Goal: Task Accomplishment & Management: Complete application form

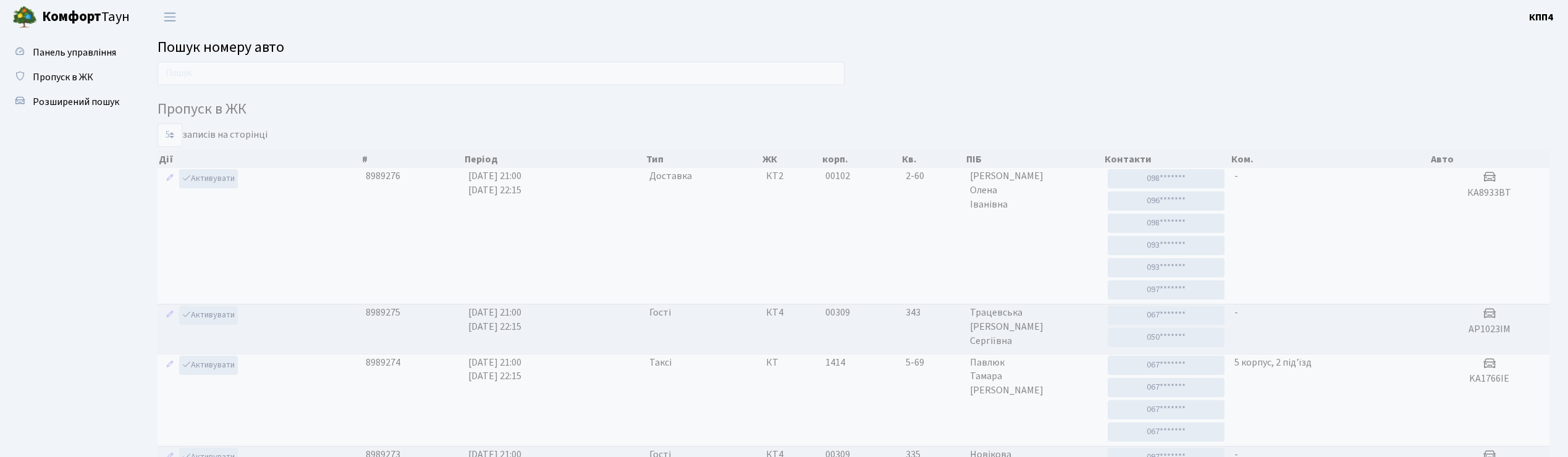
scroll to position [45, 0]
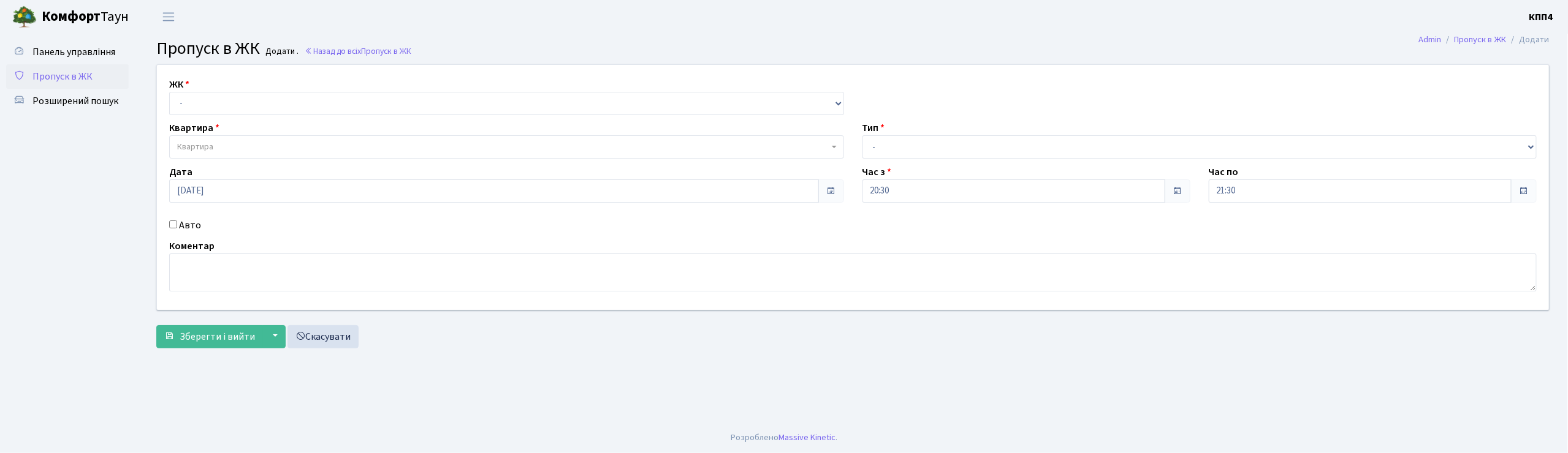
click at [174, 224] on input "Авто" at bounding box center [173, 224] width 8 height 8
checkbox input "true"
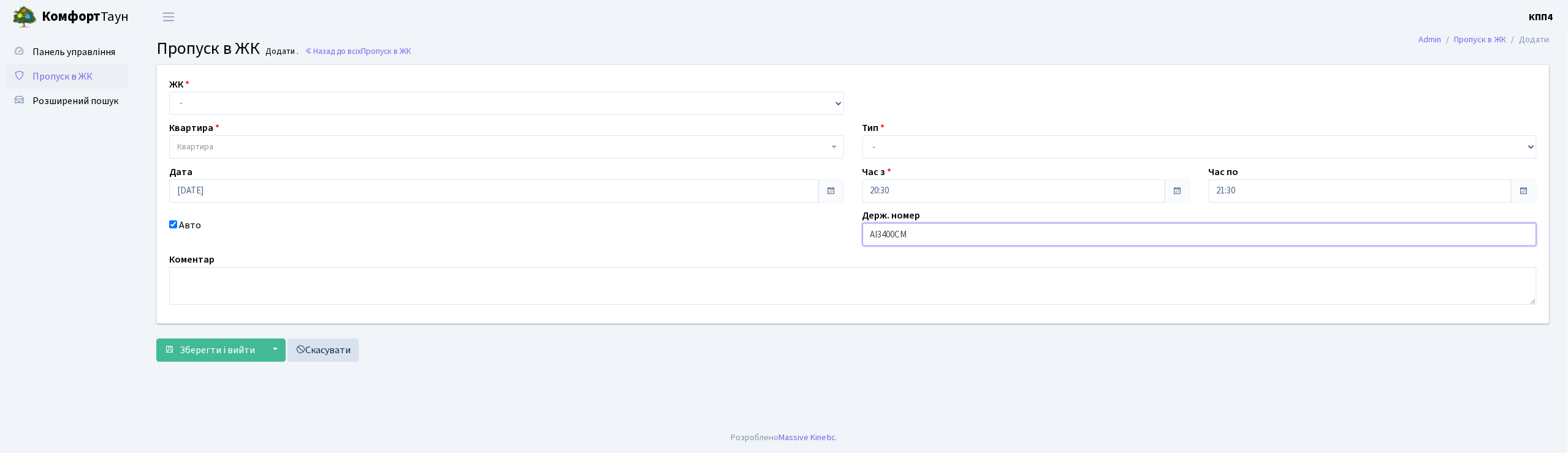
type input "АІ3400СМ"
click at [543, 111] on select "- КТ, вул. Регенераторна, 4 КТ2, просп. Соборності, 17 КТ3, вул. Березнева, 16 …" at bounding box center [507, 103] width 675 height 23
select select "271"
click at [169, 92] on select "- КТ, вул. Регенераторна, 4 КТ2, просп. Соборності, 17 КТ3, вул. Березнева, 16 …" at bounding box center [507, 103] width 675 height 23
select select
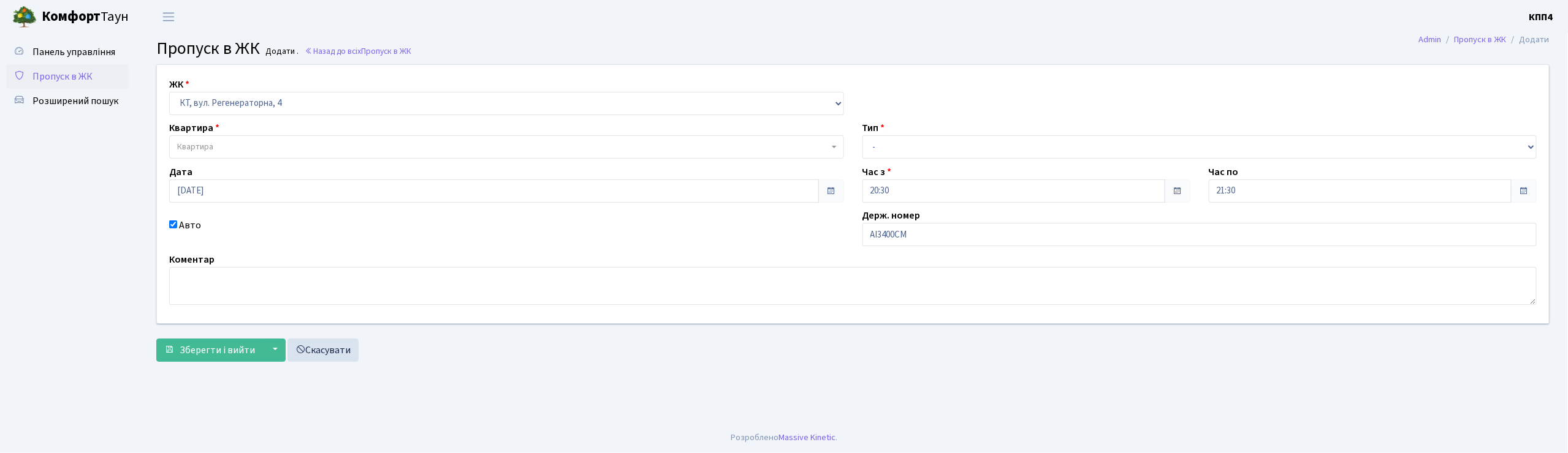
click at [516, 152] on span "Квартира" at bounding box center [503, 147] width 652 height 12
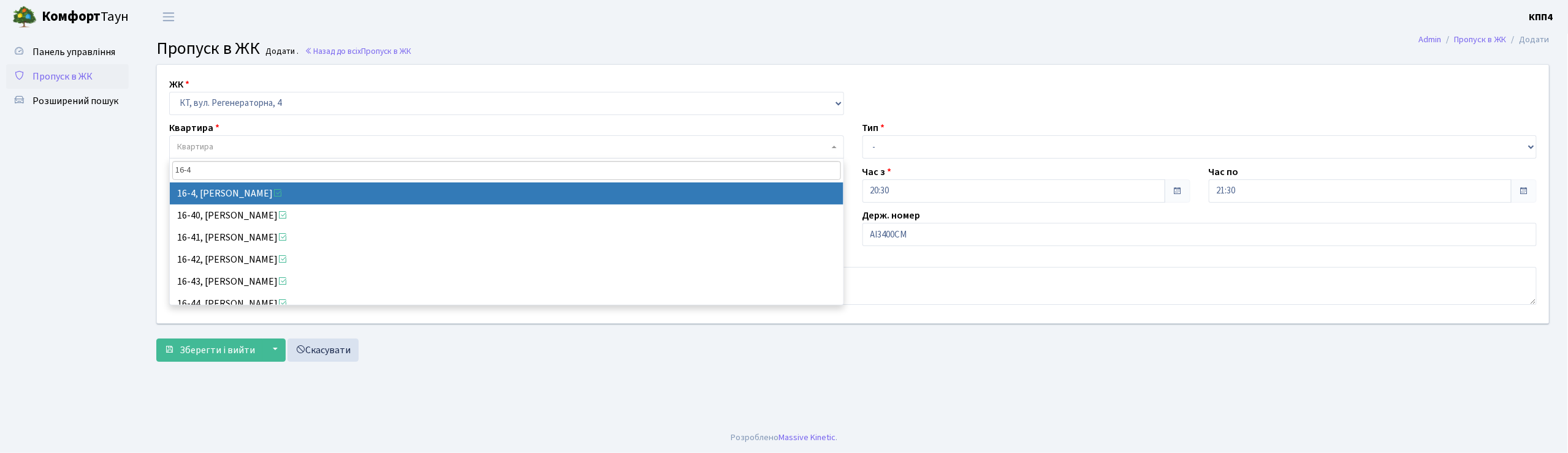
type input "16-42"
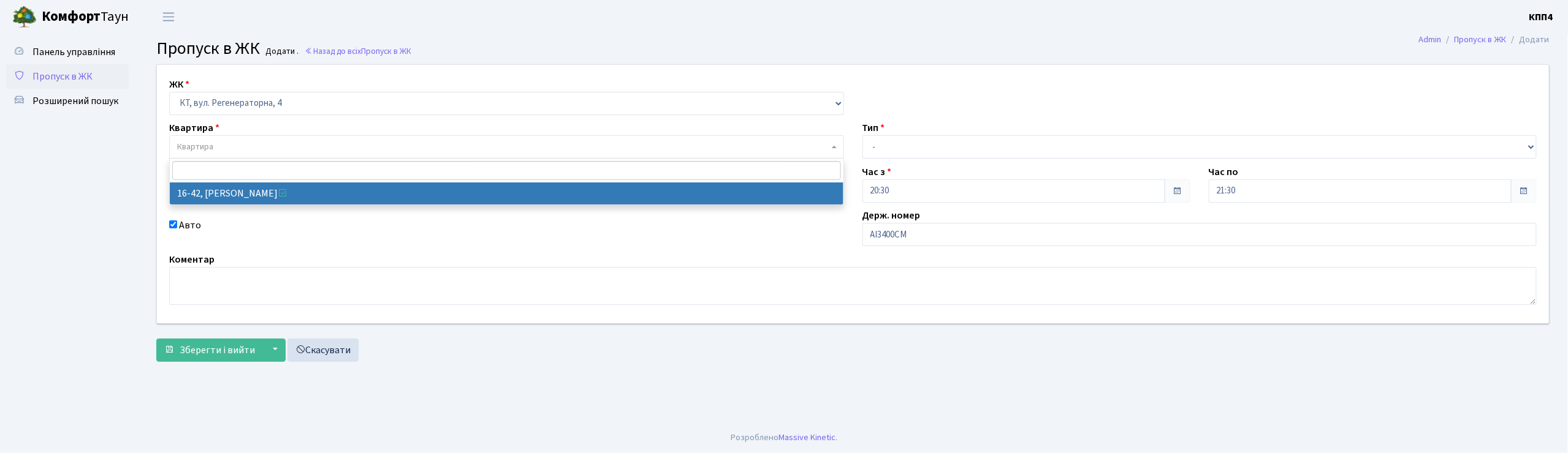
select select "8603"
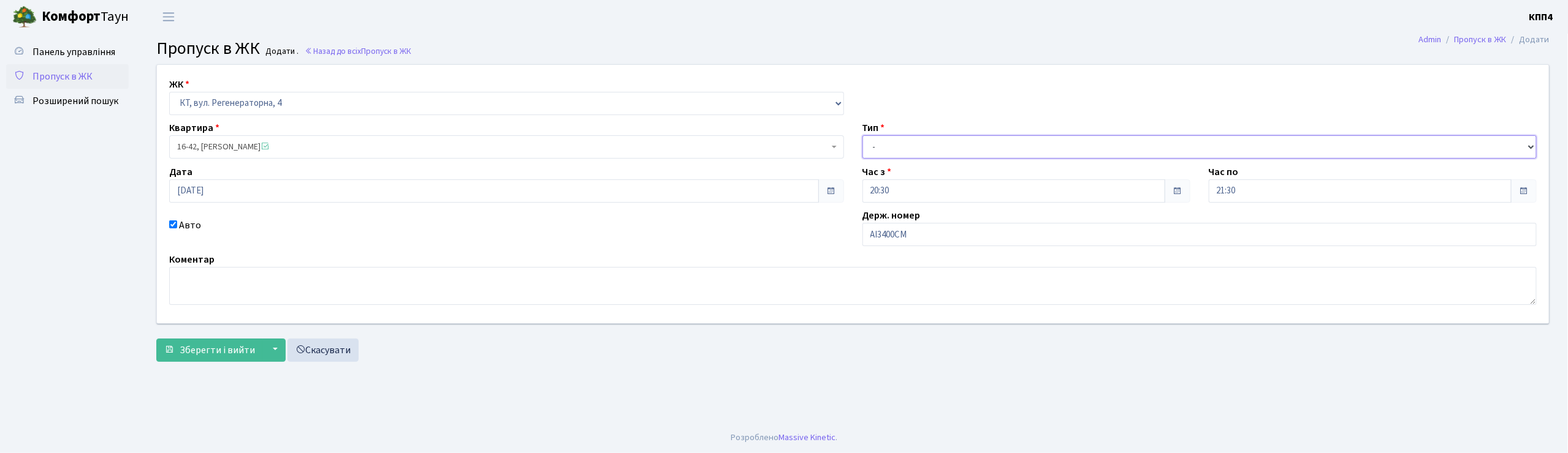
click at [889, 149] on select "- Доставка Таксі Гості Сервіс" at bounding box center [1200, 147] width 675 height 23
select select "2"
click at [862, 135] on select "- Доставка Таксі Гості Сервіс" at bounding box center [1200, 147] width 675 height 23
click at [266, 352] on button "▼" at bounding box center [273, 350] width 23 height 23
click at [240, 352] on span "Зберегти і вийти" at bounding box center [217, 350] width 75 height 13
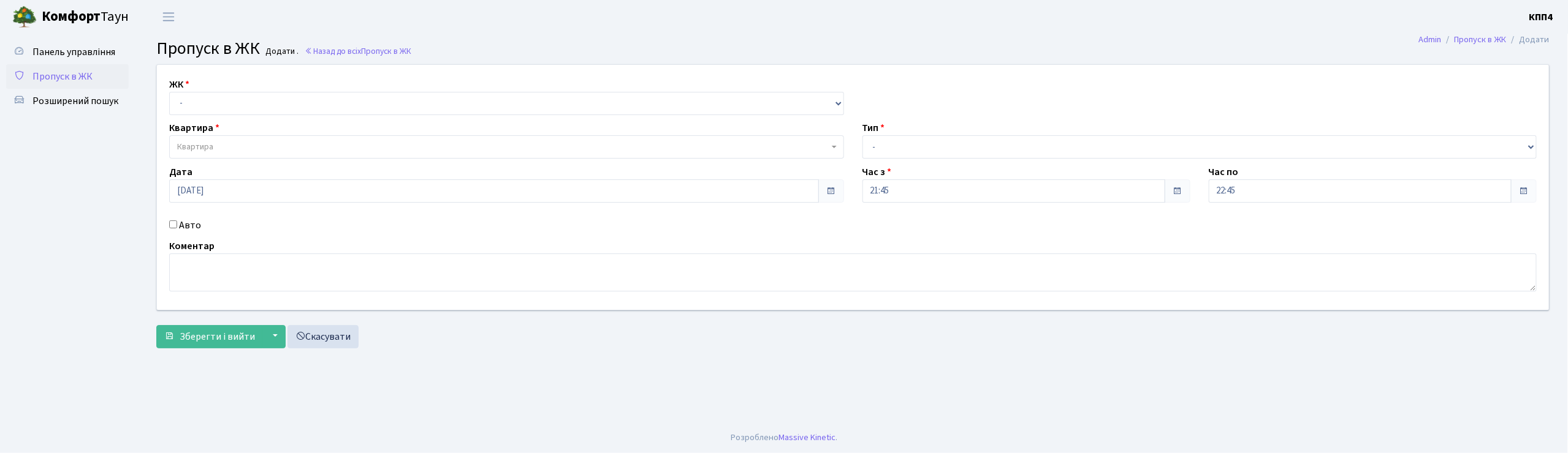
click at [174, 221] on input "Авто" at bounding box center [173, 224] width 8 height 8
checkbox input "true"
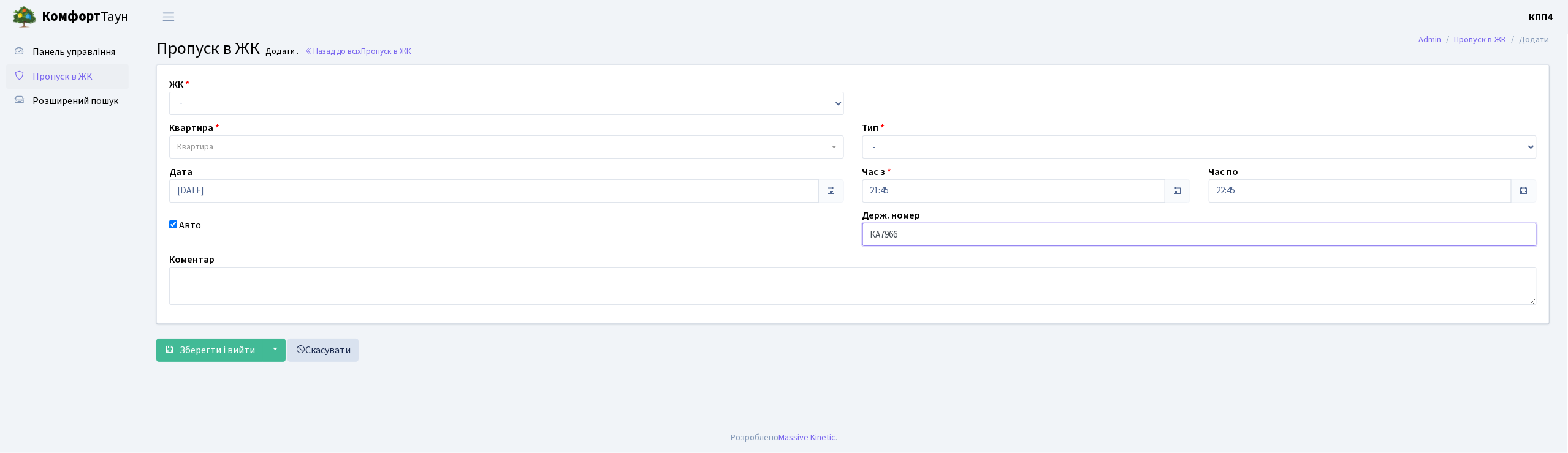
type input "КА7966МН"
click at [733, 108] on select "- КТ, вул. Регенераторна, 4 КТ2, просп. Соборності, 17 КТ3, вул. Березнева, 16 …" at bounding box center [507, 103] width 675 height 23
select select "271"
click at [169, 92] on select "- КТ, вул. Регенераторна, 4 КТ2, просп. Соборності, 17 КТ3, вул. Березнева, 16 …" at bounding box center [507, 103] width 675 height 23
select select
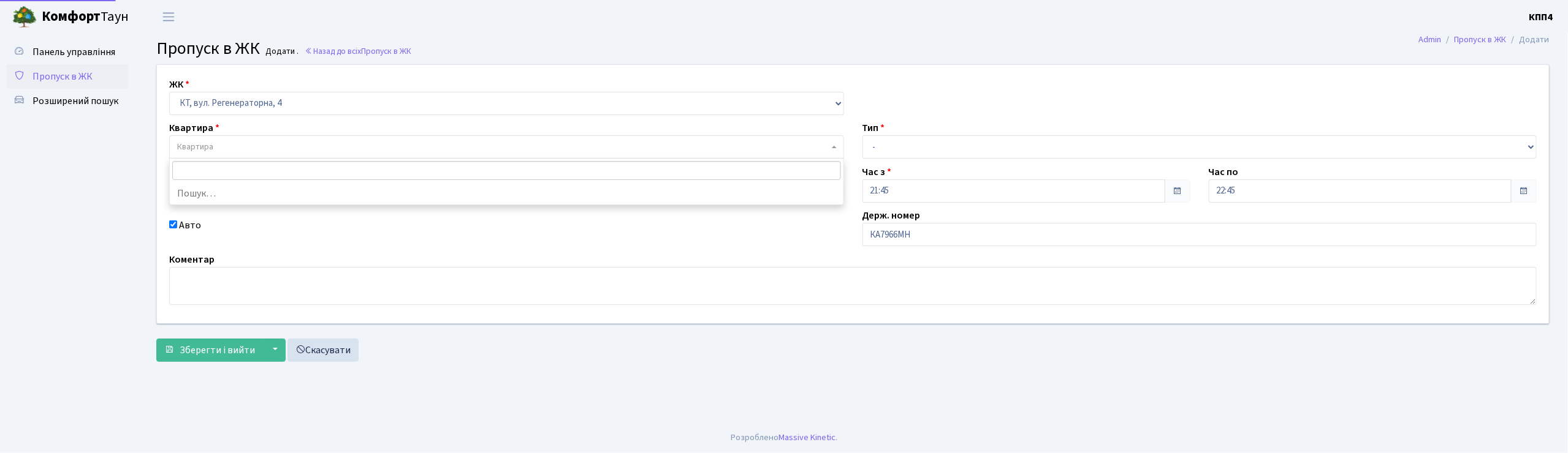
click at [731, 141] on span "Квартира" at bounding box center [503, 147] width 652 height 12
type input "16-3"
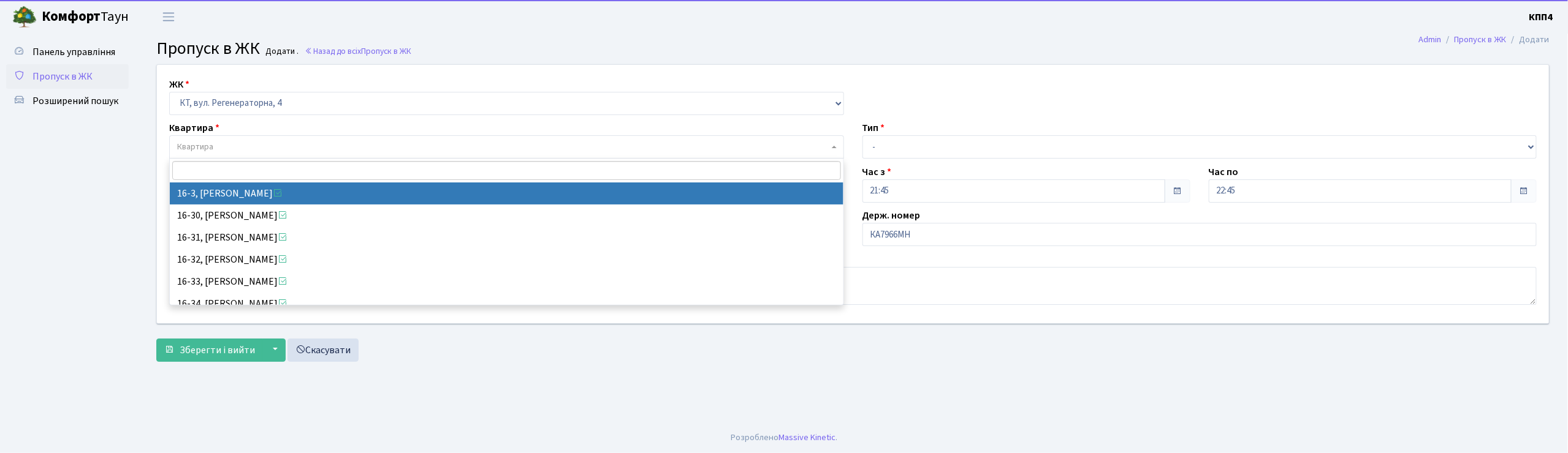
select select "8564"
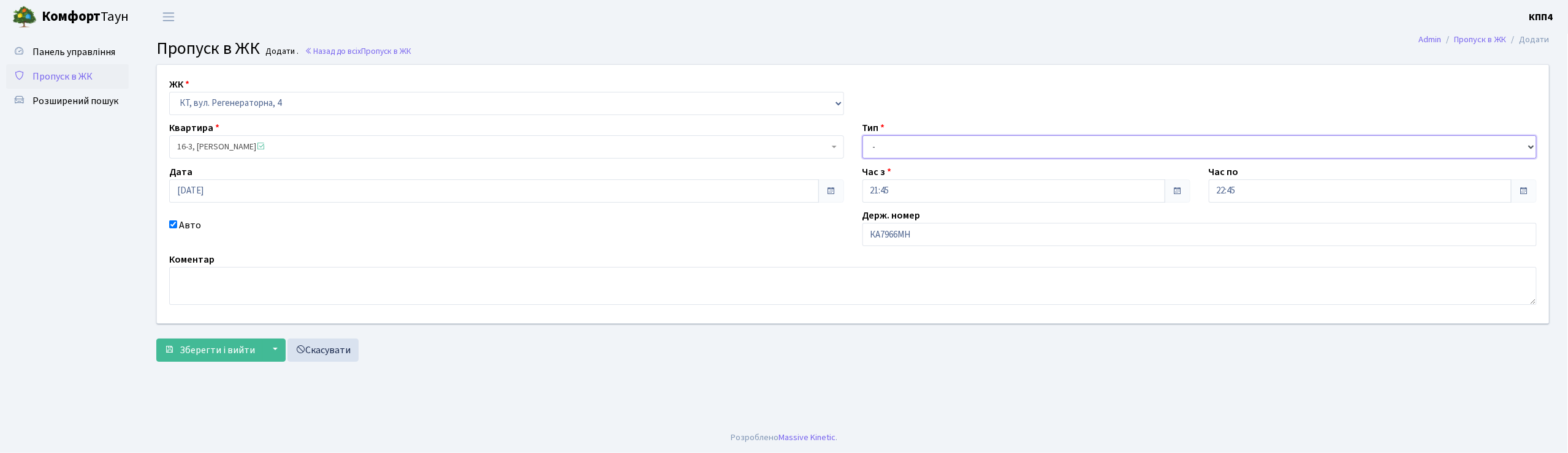
click at [898, 145] on select "- Доставка Таксі Гості Сервіс" at bounding box center [1200, 147] width 675 height 23
select select "3"
click at [862, 135] on select "- Доставка Таксі Гості Сервіс" at bounding box center [1200, 147] width 675 height 23
click at [194, 355] on span "Зберегти і вийти" at bounding box center [217, 350] width 75 height 13
type input "17.09.2025"
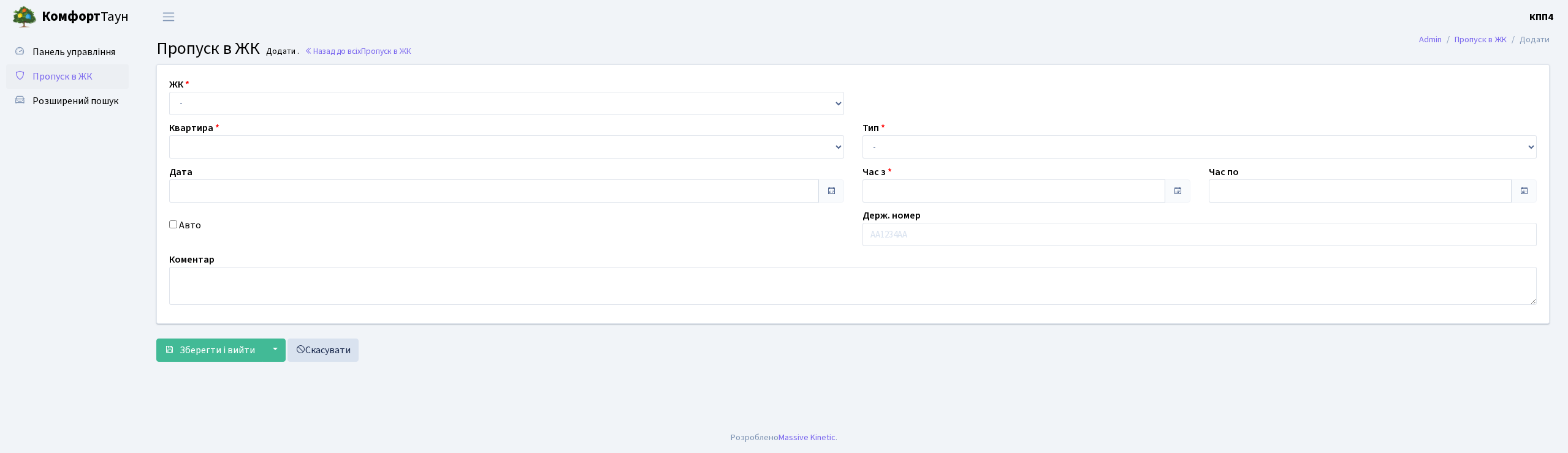
type input "22:00"
type input "23:00"
